Goal: Task Accomplishment & Management: Manage account settings

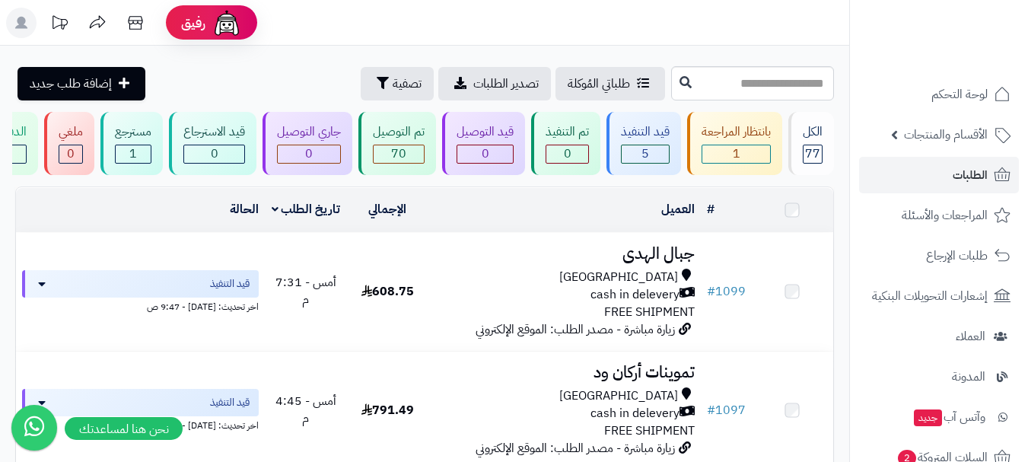
click at [964, 176] on span "الطلبات" at bounding box center [969, 174] width 35 height 21
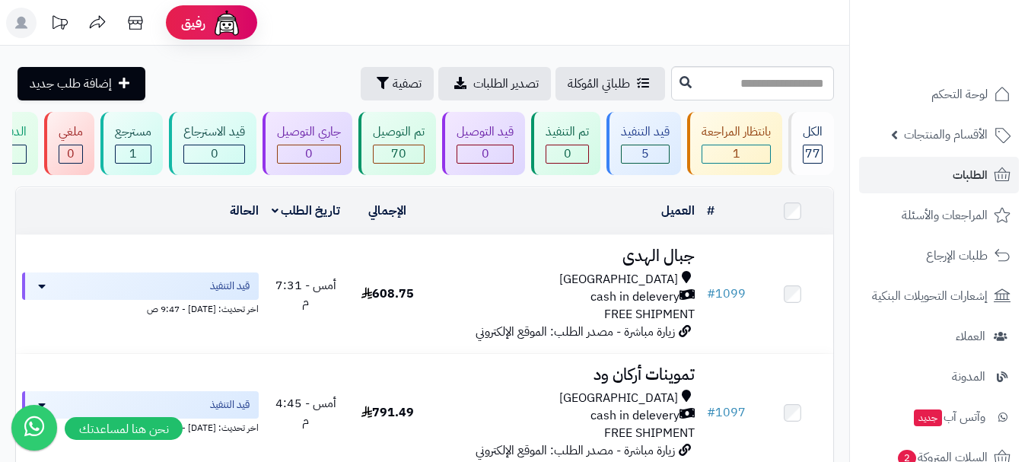
click at [802, 25] on header "رفيق ! الطلبات معالجة مكتمل إرجاع المنتجات العملاء المتواجدون الان 428 عملاء من…" at bounding box center [514, 23] width 1028 height 46
click at [958, 160] on link "الطلبات" at bounding box center [939, 175] width 160 height 37
click at [497, 220] on div "العميل" at bounding box center [564, 210] width 260 height 17
click at [450, 220] on div "العميل" at bounding box center [564, 210] width 260 height 17
drag, startPoint x: 443, startPoint y: 219, endPoint x: 179, endPoint y: 220, distance: 264.7
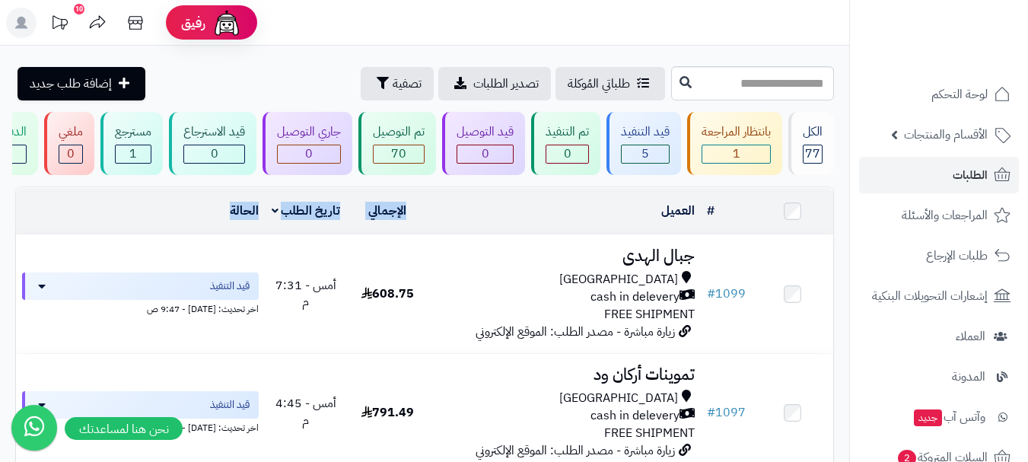
click at [179, 220] on tr "# المحدد: 0 العميل الاجراءات تحديث حالة الطلبات تحضير الطلبات إصدار بوليصة الشح…" at bounding box center [424, 211] width 817 height 46
click at [176, 215] on td "الحالة" at bounding box center [140, 211] width 249 height 46
click at [517, 220] on div "العميل" at bounding box center [564, 210] width 260 height 17
drag, startPoint x: 742, startPoint y: 217, endPoint x: 175, endPoint y: 218, distance: 566.7
click at [175, 218] on tr "# المحدد: 0 العميل الاجراءات تحديث حالة الطلبات تحضير الطلبات إصدار بوليصة الشح…" at bounding box center [424, 211] width 817 height 46
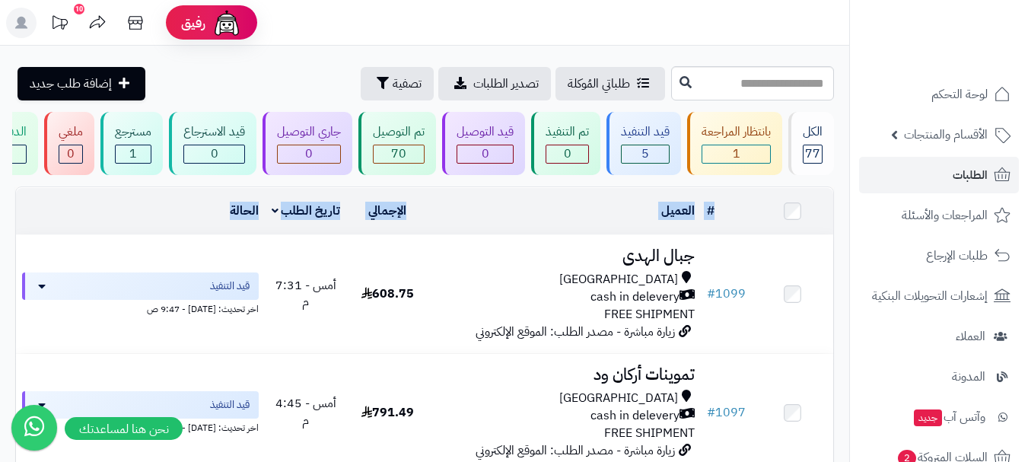
click at [175, 218] on td "الحالة" at bounding box center [140, 211] width 249 height 46
drag, startPoint x: 494, startPoint y: 217, endPoint x: 704, endPoint y: 229, distance: 211.1
click at [494, 217] on div "العميل" at bounding box center [564, 210] width 260 height 17
drag, startPoint x: 743, startPoint y: 221, endPoint x: 216, endPoint y: 220, distance: 527.2
click at [216, 220] on tr "# المحدد: 0 العميل الاجراءات تحديث حالة الطلبات تحضير الطلبات إصدار بوليصة الشح…" at bounding box center [424, 211] width 817 height 46
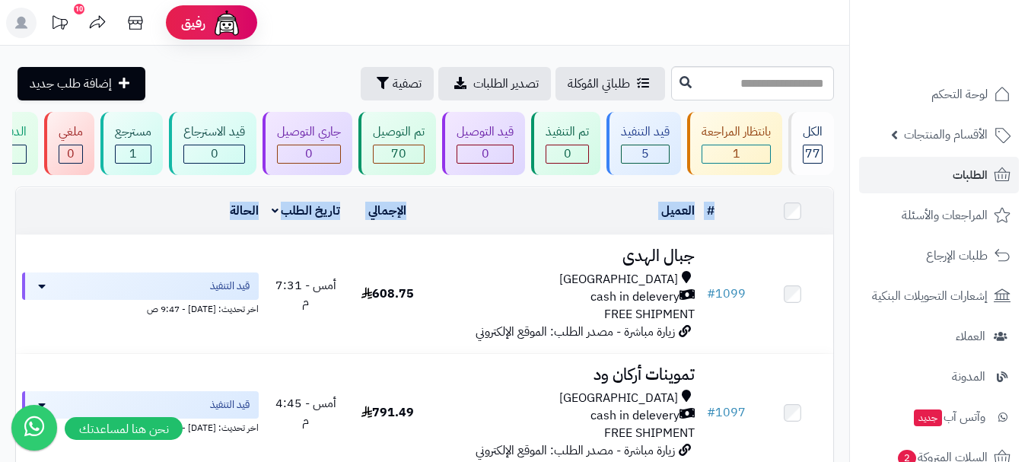
click at [466, 220] on div "العميل" at bounding box center [564, 210] width 260 height 17
click at [464, 220] on div "العميل" at bounding box center [564, 210] width 260 height 17
click at [459, 220] on div "العميل" at bounding box center [564, 210] width 260 height 17
drag, startPoint x: 438, startPoint y: 218, endPoint x: 361, endPoint y: 218, distance: 77.6
click at [361, 218] on tr "# المحدد: 0 العميل الاجراءات تحديث حالة الطلبات تحضير الطلبات إصدار بوليصة الشح…" at bounding box center [424, 211] width 817 height 46
